Goal: Task Accomplishment & Management: Use online tool/utility

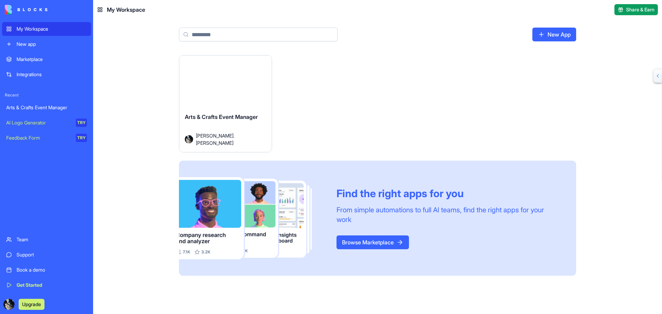
click at [225, 83] on button "Launch" at bounding box center [226, 85] width 52 height 14
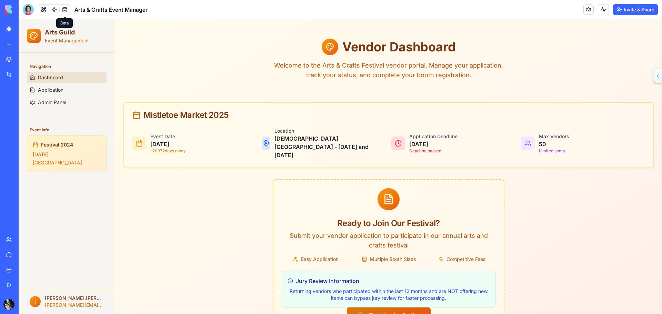
click at [62, 8] on link at bounding box center [65, 9] width 10 height 10
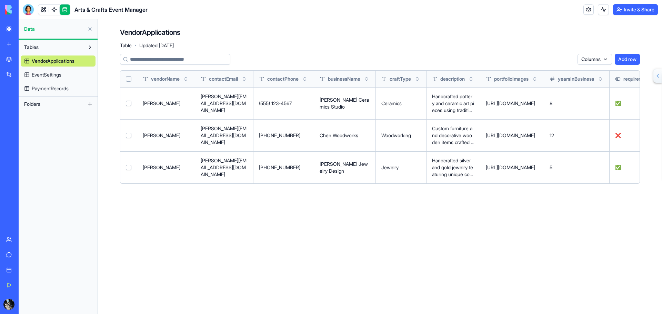
click at [55, 62] on span "VendorApplications" at bounding box center [53, 61] width 43 height 7
click at [41, 9] on link at bounding box center [43, 9] width 10 height 10
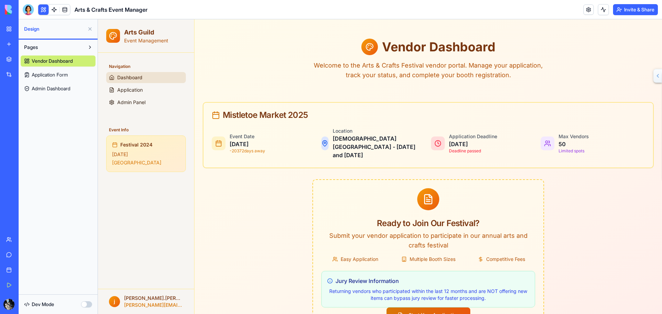
click at [63, 74] on span "Application Form" at bounding box center [50, 74] width 36 height 7
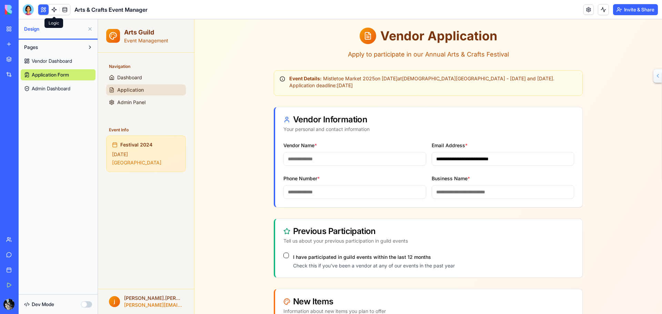
click at [55, 11] on link at bounding box center [54, 9] width 10 height 10
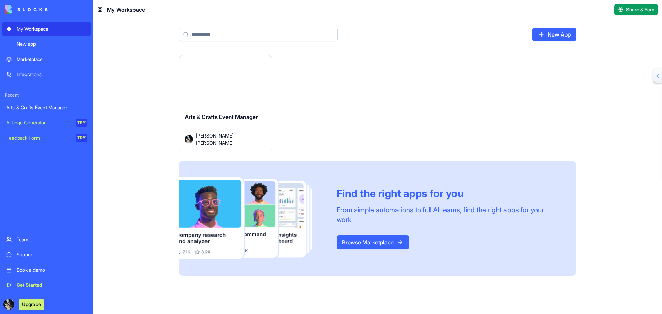
click at [262, 63] on html "My Workspace New app Marketplace Integrations Recent Arts & Crafts Event Manage…" at bounding box center [331, 157] width 662 height 314
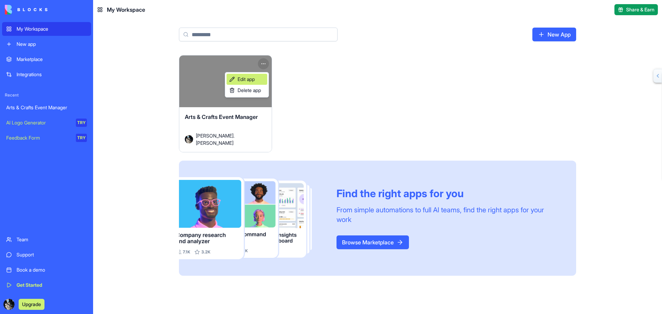
click at [249, 81] on span "Edit app" at bounding box center [246, 79] width 17 height 7
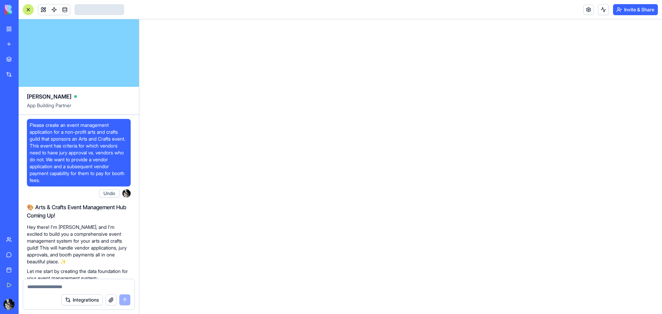
scroll to position [2144, 0]
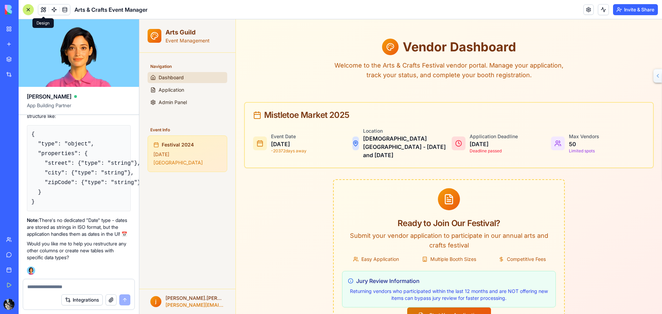
click at [45, 8] on button at bounding box center [43, 9] width 10 height 10
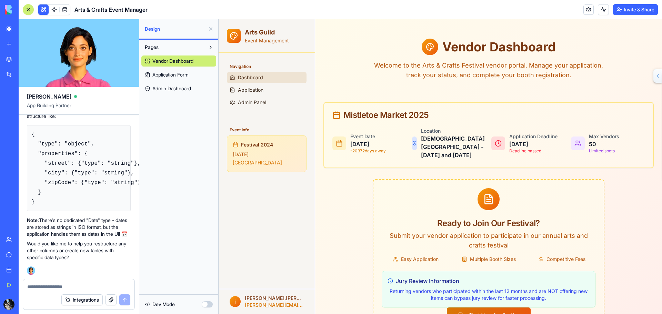
click at [256, 76] on span "Dashboard" at bounding box center [250, 77] width 25 height 7
click at [590, 9] on link at bounding box center [588, 9] width 10 height 10
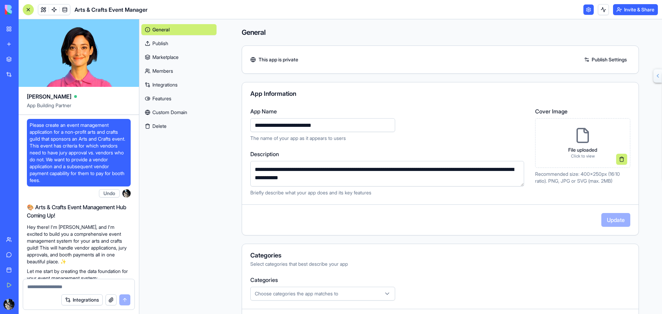
click at [78, 300] on button "Integrations" at bounding box center [81, 299] width 41 height 11
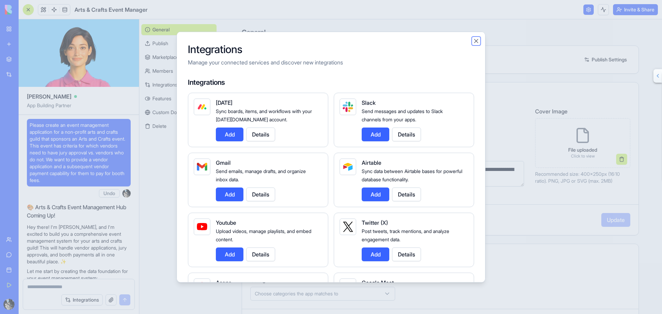
click at [475, 40] on button "Close" at bounding box center [476, 40] width 7 height 7
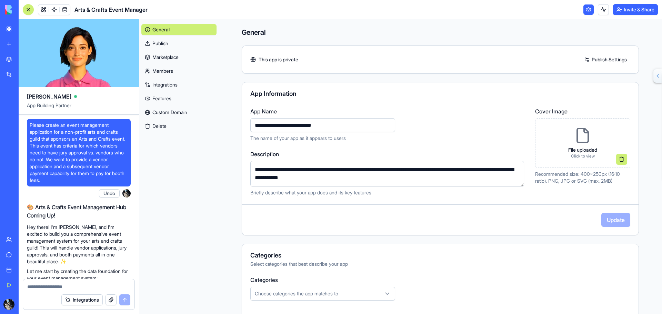
click at [64, 10] on link at bounding box center [65, 9] width 10 height 10
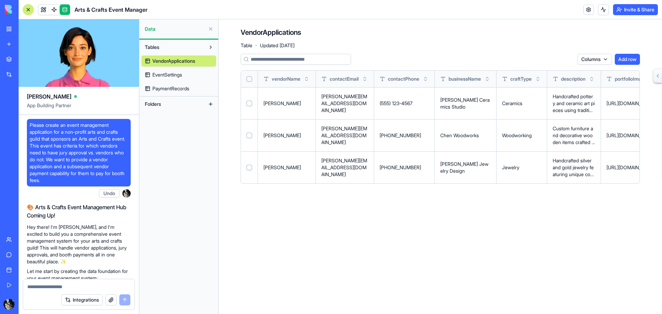
click at [173, 74] on span "EventSettings" at bounding box center [167, 74] width 30 height 7
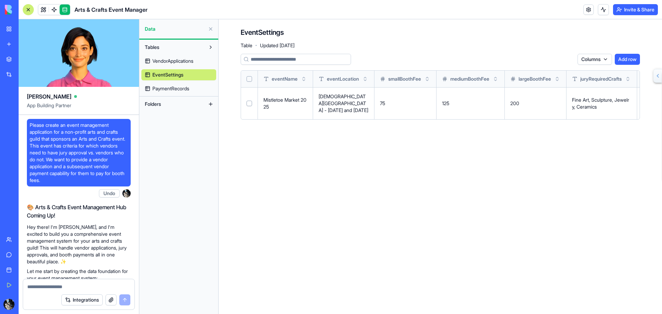
click at [594, 91] on td "Fine Art, Sculpture, Jewelry, Ceramics" at bounding box center [601, 103] width 71 height 32
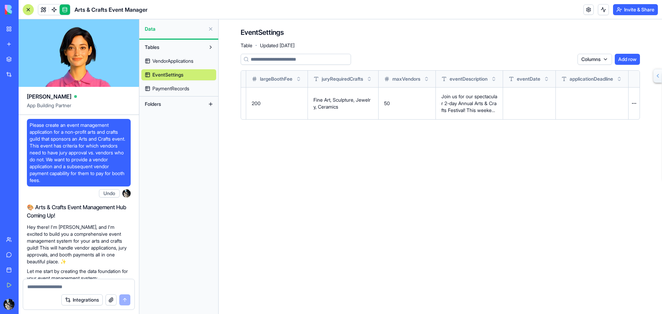
scroll to position [0, 276]
click at [527, 103] on td at bounding box center [529, 103] width 53 height 32
click at [508, 94] on td at bounding box center [529, 103] width 53 height 32
click at [168, 89] on span "PaymentRecords" at bounding box center [170, 88] width 37 height 7
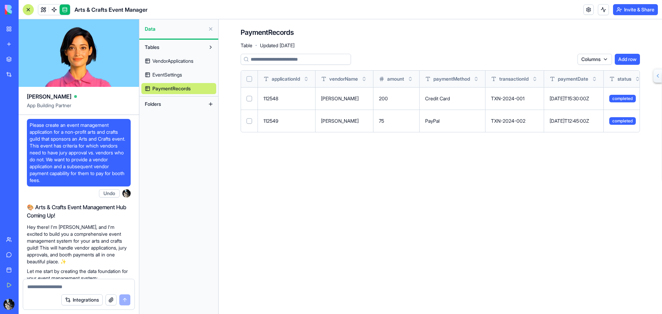
click at [171, 75] on span "EventSettings" at bounding box center [167, 74] width 30 height 7
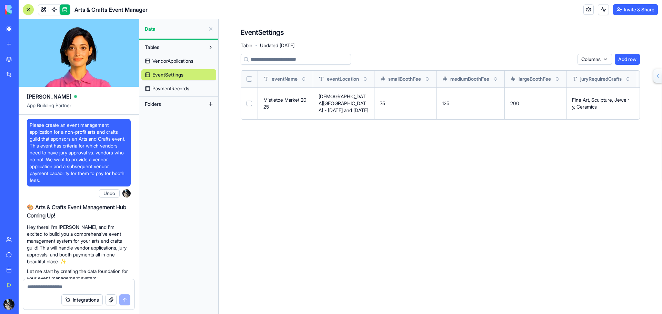
click at [9, 28] on link "My Workspace" at bounding box center [16, 29] width 28 height 14
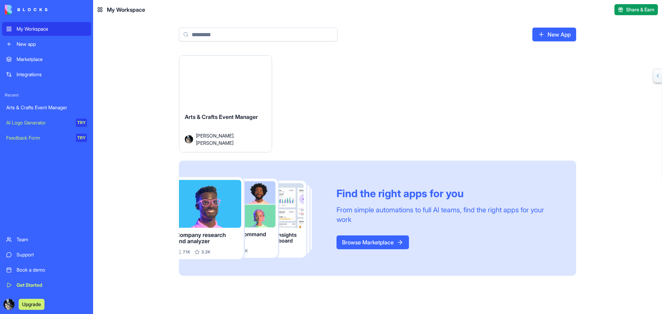
click at [22, 106] on div "Arts & Crafts Event Manager" at bounding box center [46, 107] width 81 height 7
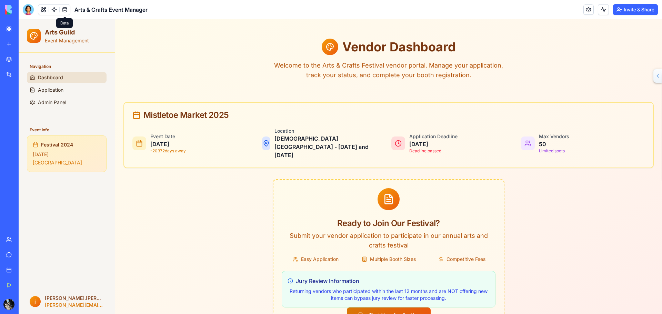
click at [65, 9] on link at bounding box center [65, 9] width 10 height 10
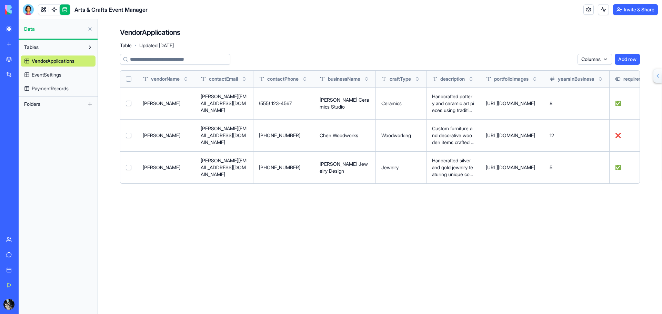
click at [50, 73] on span "EventSettings" at bounding box center [47, 74] width 30 height 7
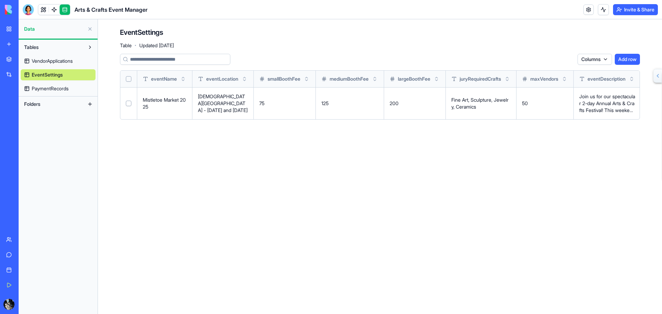
click at [129, 104] on button "Select row" at bounding box center [129, 104] width 6 height 6
click at [554, 59] on button "Delete 1 rows" at bounding box center [557, 59] width 36 height 11
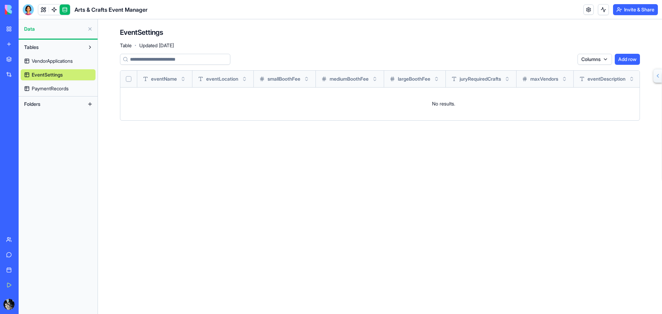
click at [628, 58] on button "Add row" at bounding box center [627, 59] width 25 height 11
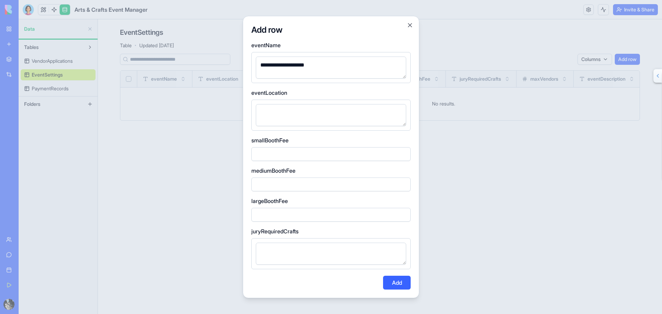
type textarea "**********"
click at [328, 110] on textarea at bounding box center [331, 115] width 150 height 22
type textarea "**********"
type input "**"
click at [283, 182] on input "number" at bounding box center [330, 185] width 159 height 14
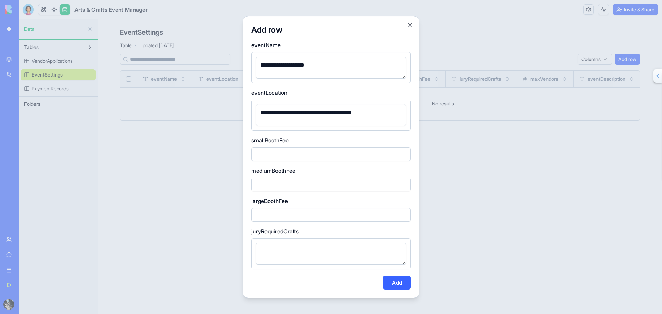
click at [270, 211] on input "number" at bounding box center [330, 215] width 159 height 14
type input "***"
click at [270, 245] on textarea at bounding box center [331, 254] width 150 height 22
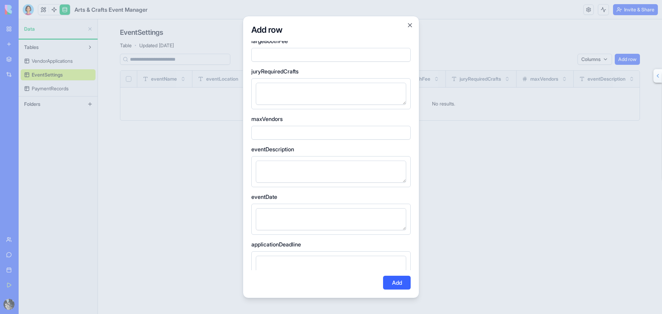
scroll to position [172, 0]
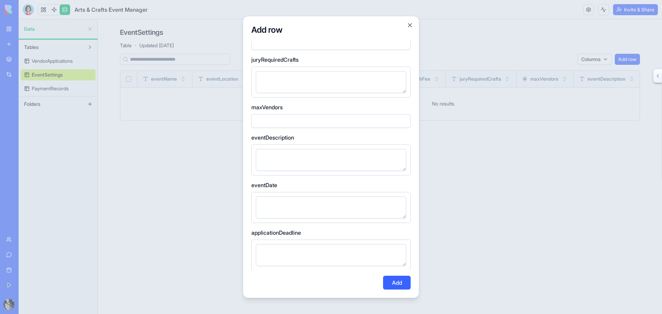
click at [267, 208] on textarea at bounding box center [331, 207] width 150 height 22
type textarea "**********"
click at [267, 251] on textarea at bounding box center [331, 255] width 150 height 22
type textarea "**********"
click at [391, 283] on button "Add" at bounding box center [397, 283] width 28 height 14
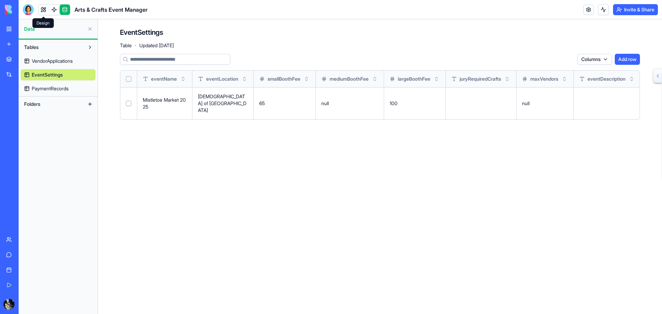
click at [42, 9] on link at bounding box center [43, 9] width 10 height 10
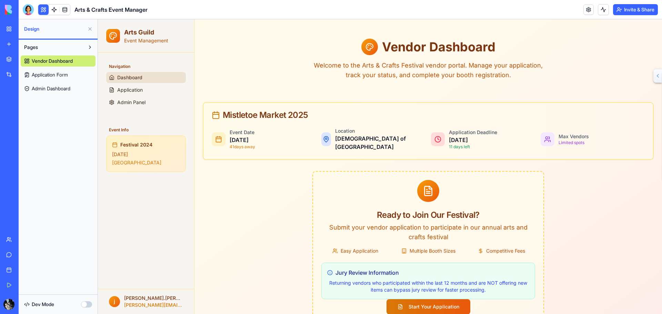
click at [44, 58] on span "Vendor Dashboard" at bounding box center [52, 61] width 41 height 7
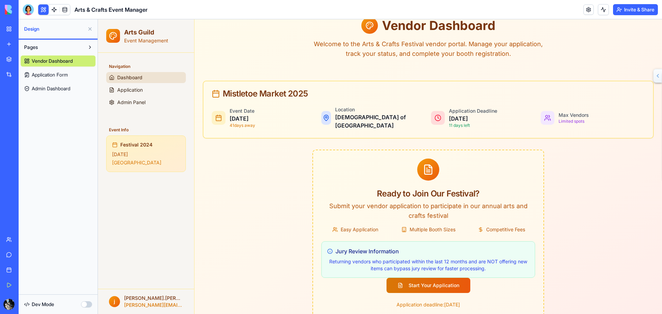
scroll to position [33, 0]
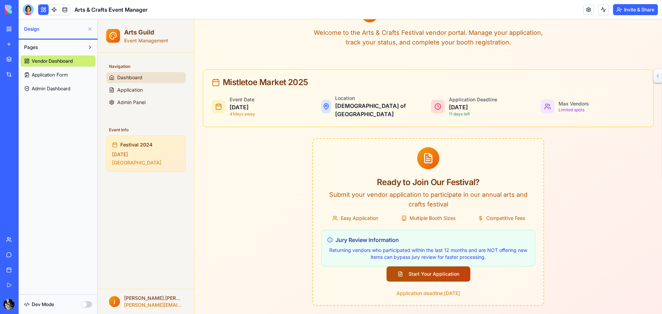
click at [432, 273] on button "Start Your Application" at bounding box center [428, 273] width 84 height 15
